Goal: Task Accomplishment & Management: Manage account settings

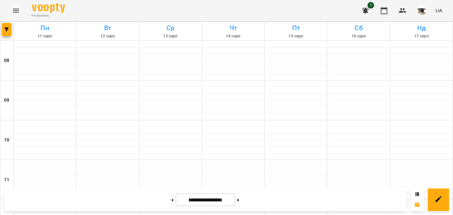
scroll to position [199, 0]
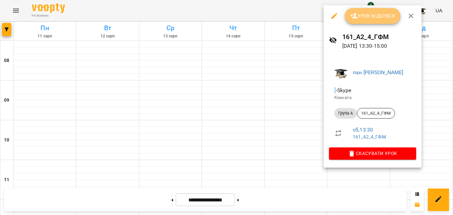
click at [366, 14] on span "Урок відбувся" at bounding box center [372, 16] width 45 height 8
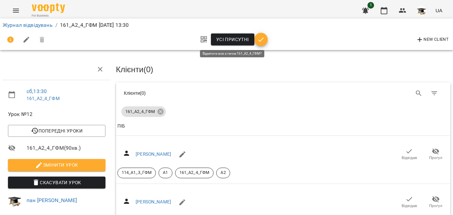
click at [241, 36] on span "Усі присутні" at bounding box center [232, 39] width 33 height 8
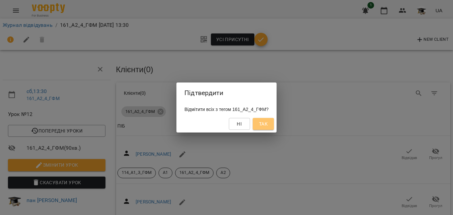
click at [267, 124] on span "Так" at bounding box center [263, 124] width 9 height 8
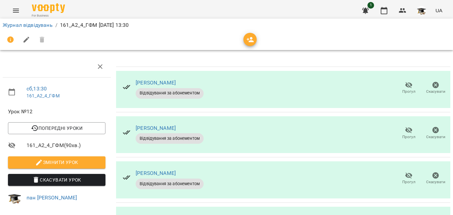
scroll to position [116, 0]
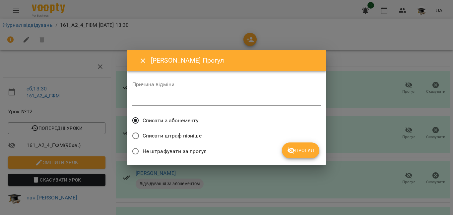
click at [189, 136] on span "Списати штраф пізніше" at bounding box center [171, 136] width 59 height 8
click at [296, 147] on span "Прогул" at bounding box center [300, 150] width 27 height 8
